Goal: Check status

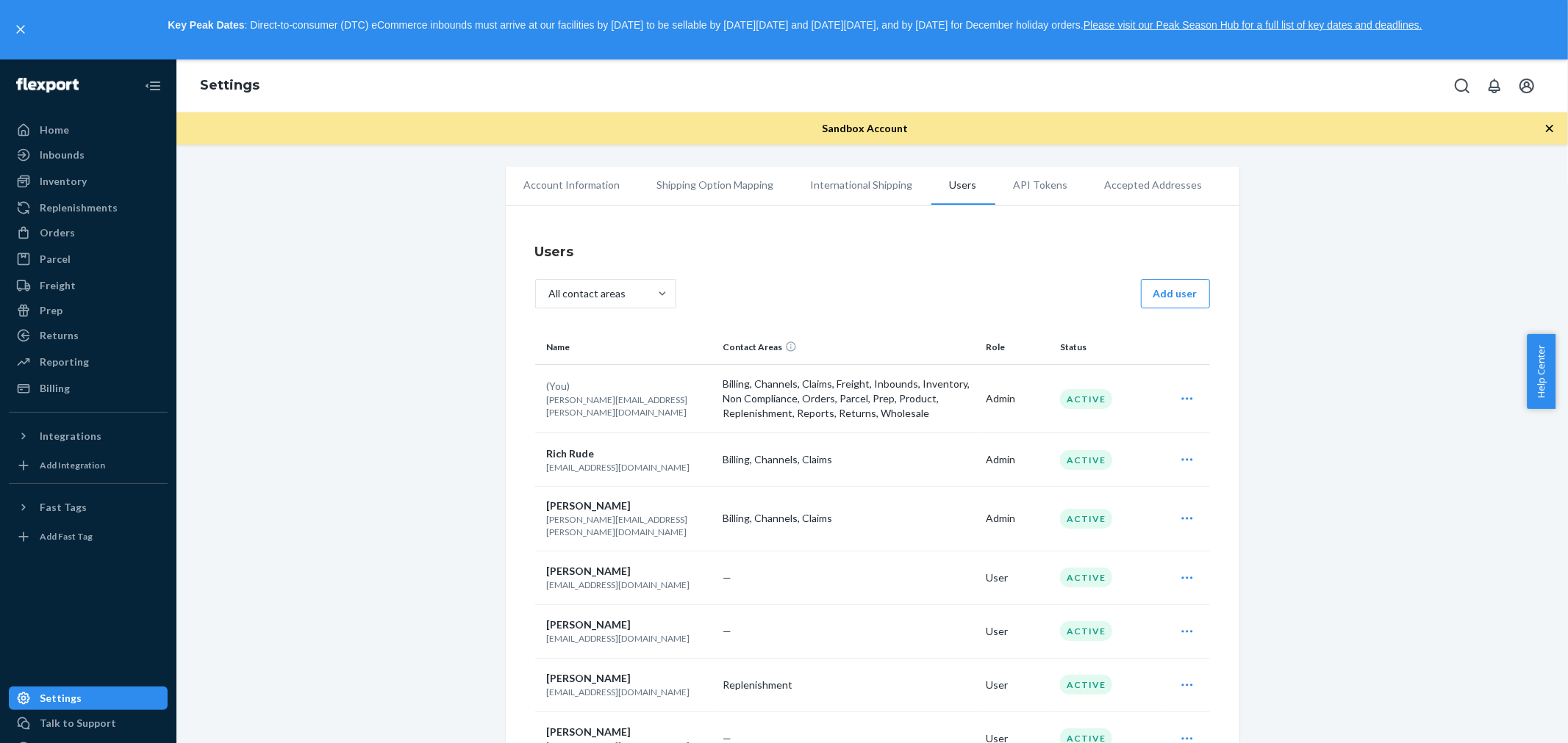
click at [60, 101] on div at bounding box center [88, 86] width 159 height 53
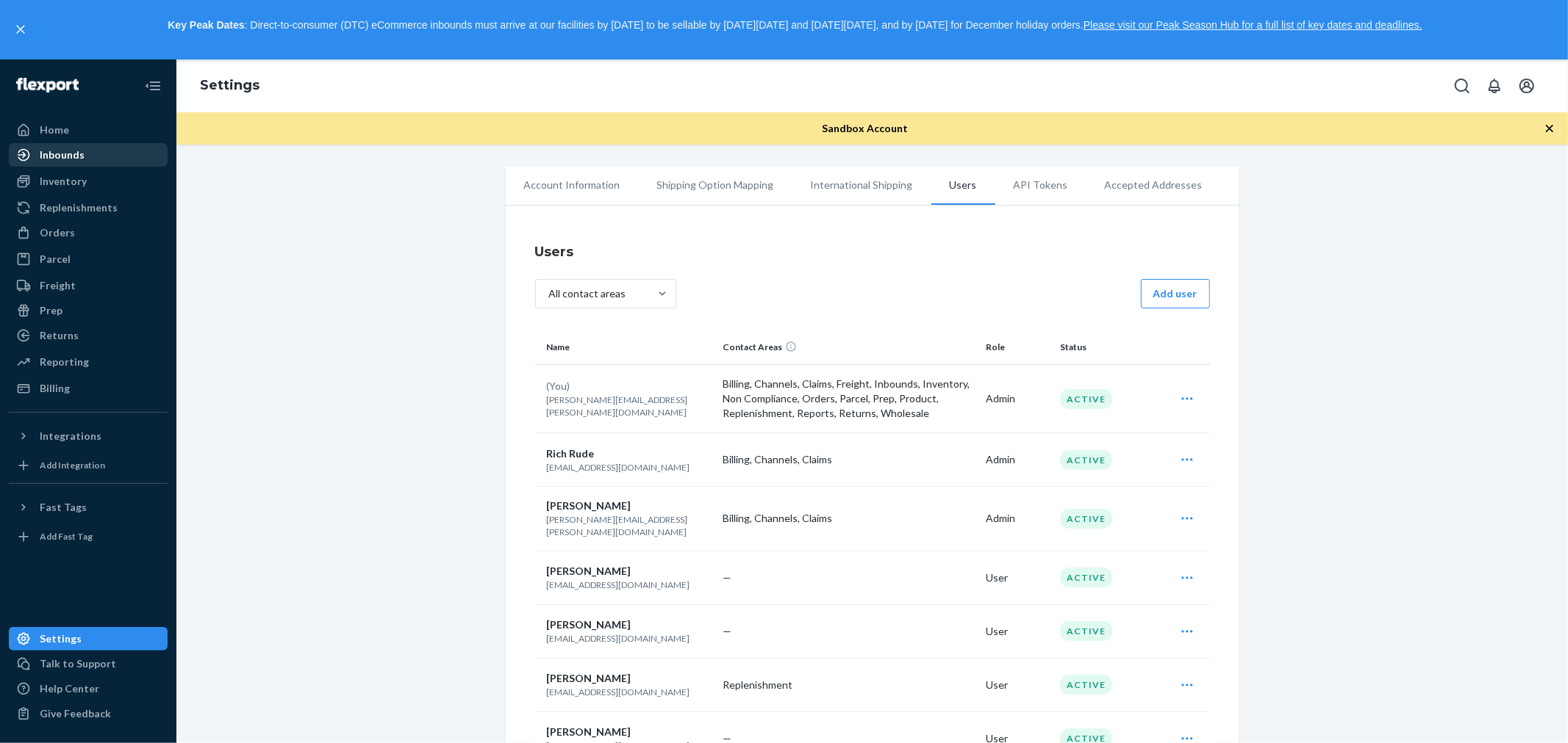
click at [56, 148] on div "Inbounds" at bounding box center [62, 155] width 45 height 15
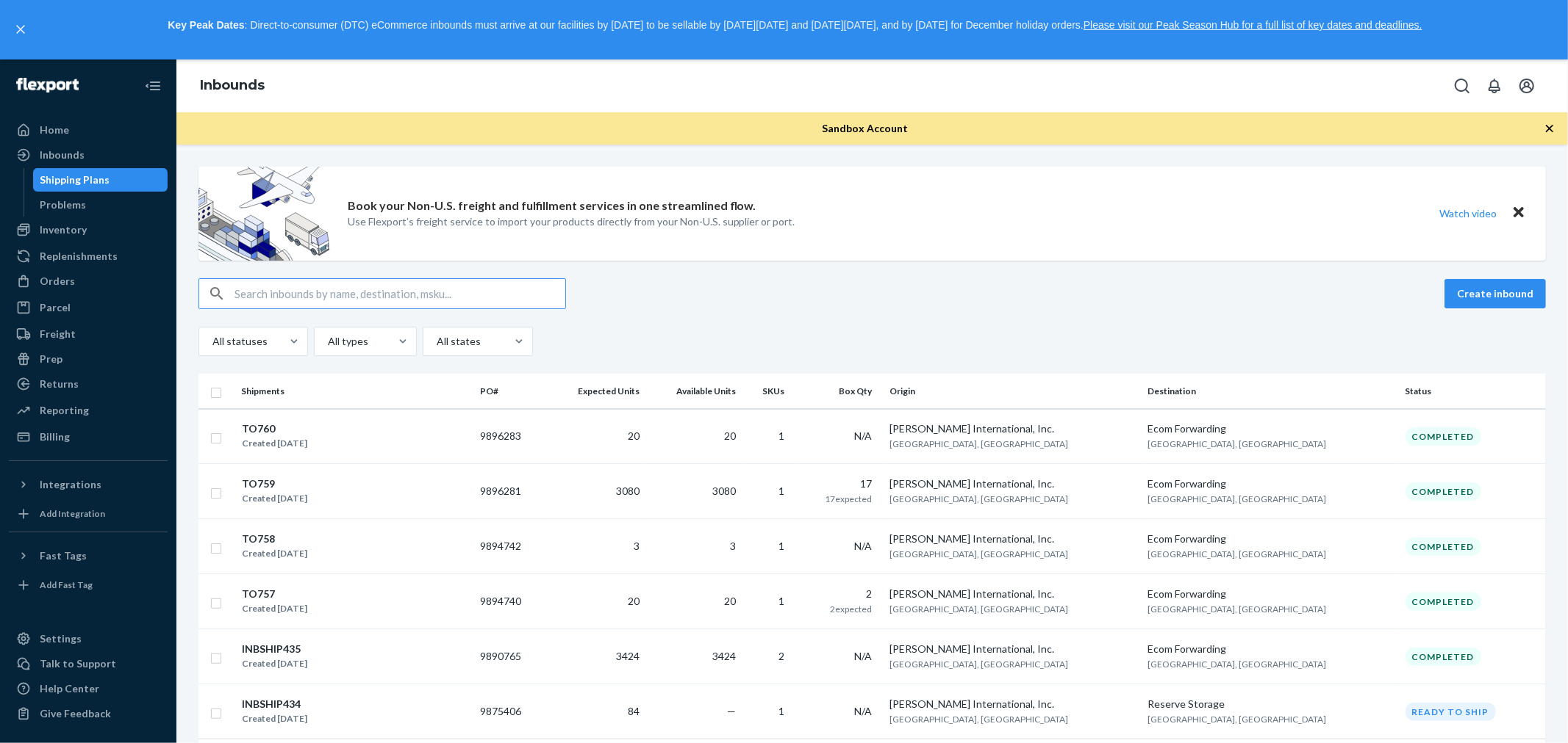
scroll to position [81, 0]
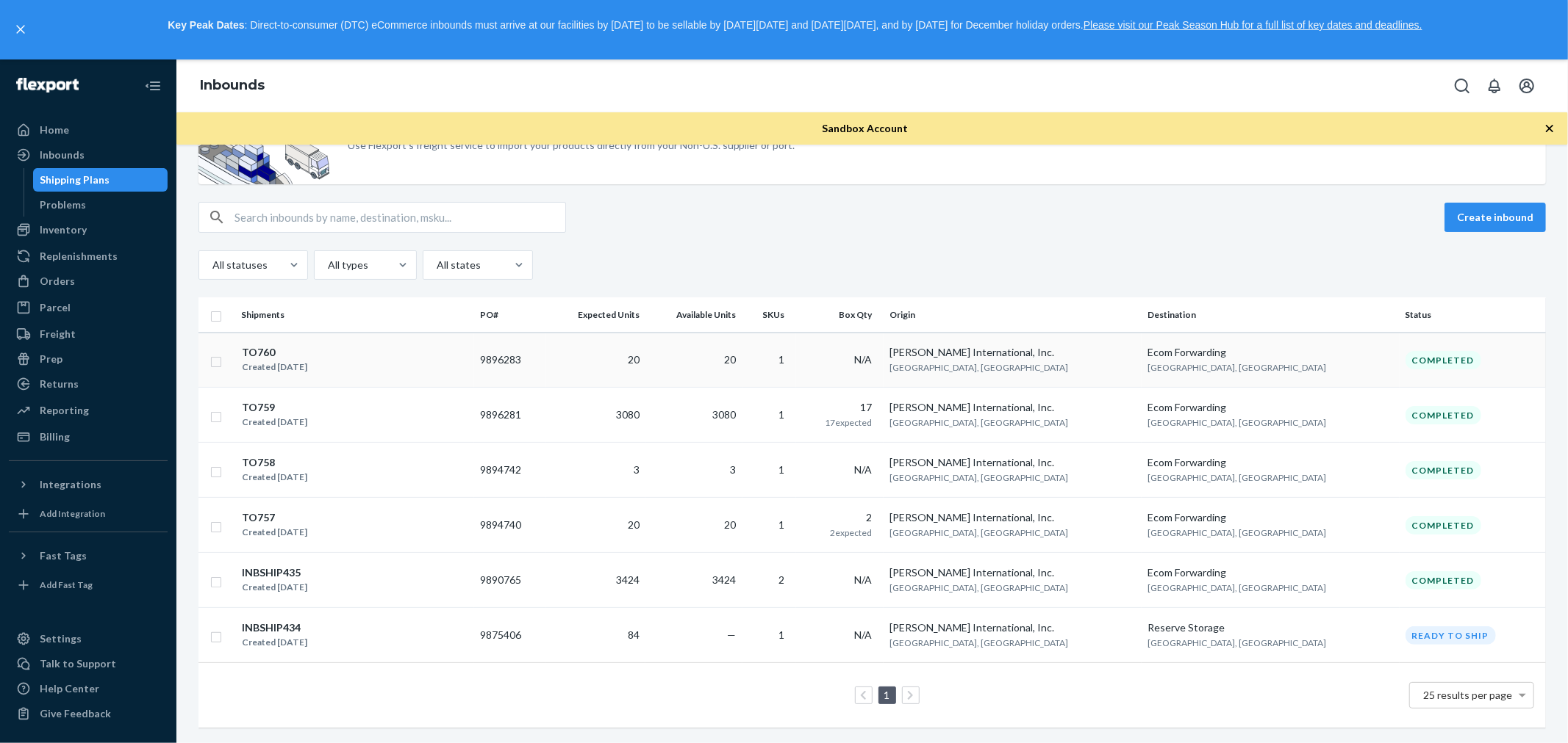
click at [261, 347] on div "TO760" at bounding box center [275, 352] width 66 height 15
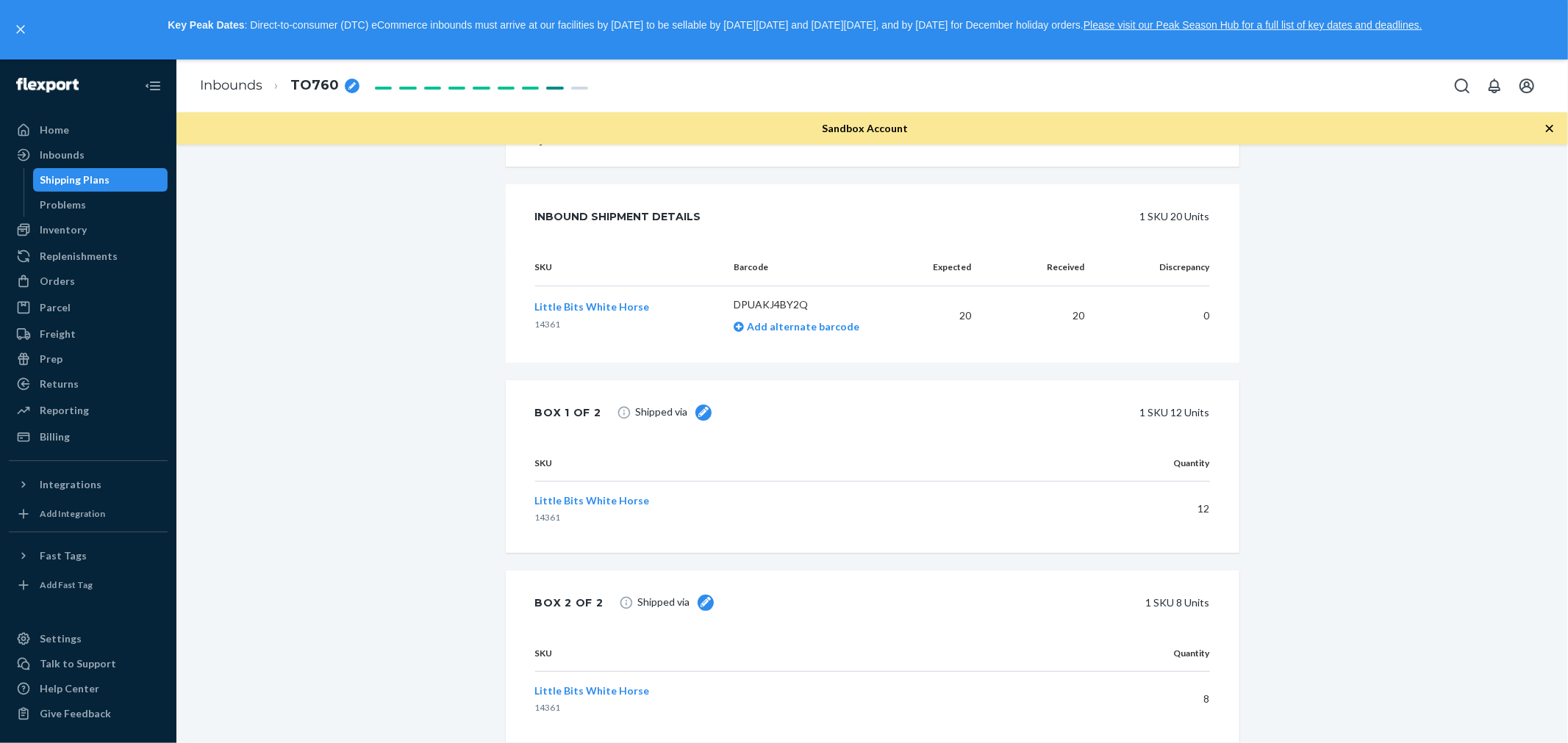
scroll to position [429, 0]
